Goal: Task Accomplishment & Management: Manage account settings

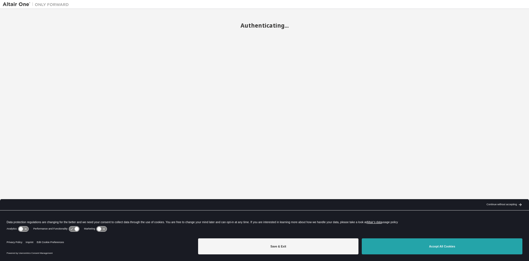
click at [419, 251] on button "Accept All Cookies" at bounding box center [442, 246] width 161 height 16
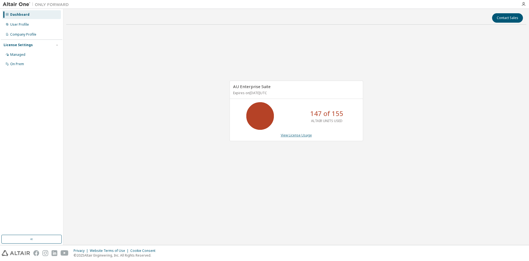
click at [297, 133] on link "View License Usage" at bounding box center [296, 135] width 31 height 5
click at [308, 178] on div "AU Enterprise Suite Expires on [DATE] UTC 147 of 155 ALTAIR UNITS USED View Lic…" at bounding box center [296, 113] width 460 height 169
click at [296, 136] on link "View License Usage" at bounding box center [296, 135] width 31 height 5
click at [416, 109] on div "AU Enterprise Suite Expires on [DATE] UTC 147 of 155 ALTAIR UNITS USED View Lic…" at bounding box center [296, 113] width 460 height 169
click at [410, 103] on div "AU Enterprise Suite Expires on [DATE] UTC 147 of 155 ALTAIR UNITS USED View Lic…" at bounding box center [296, 113] width 460 height 169
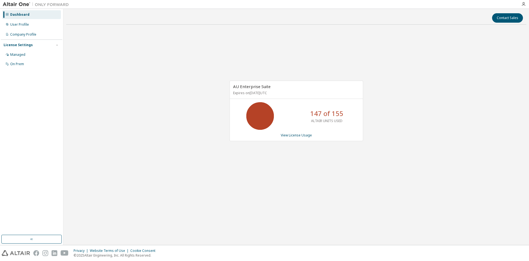
click at [395, 122] on div "AU Enterprise Suite Expires on [DATE] UTC 147 of 155 ALTAIR UNITS USED View Lic…" at bounding box center [296, 113] width 460 height 169
click at [439, 85] on div "AU Enterprise Suite Expires on [DATE] UTC 147 of 155 ALTAIR UNITS USED View Lic…" at bounding box center [296, 113] width 460 height 169
click at [457, 90] on div "AU Enterprise Suite Expires on [DATE] UTC 147 of 155 ALTAIR UNITS USED View Lic…" at bounding box center [296, 113] width 460 height 169
